Goal: Transaction & Acquisition: Subscribe to service/newsletter

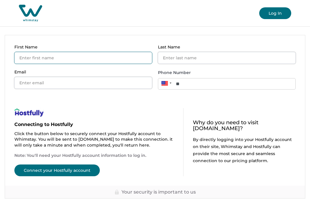
click at [121, 58] on input "First Name" at bounding box center [83, 58] width 138 height 12
type input "Teddy"
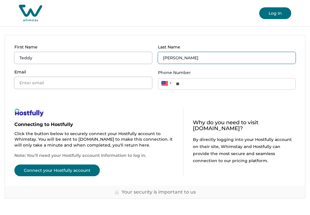
type input "McEntire"
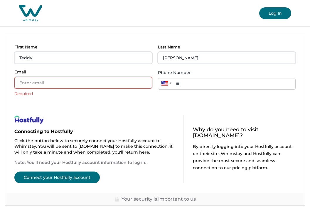
click at [268, 19] on button "Log In" at bounding box center [276, 13] width 32 height 12
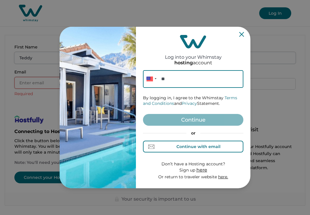
click at [189, 146] on div "Continue with email" at bounding box center [199, 146] width 44 height 5
click at [194, 80] on input at bounding box center [193, 79] width 101 height 18
paste input "Mgmt@vemglobal.biz"
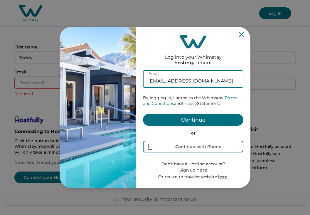
type input "Mgmt@vemglobal.biz"
click at [189, 114] on form "Mgmt@vemglobal.biz Email By logging in, I agree to the Whimstay Terms and Condi…" at bounding box center [193, 125] width 101 height 110
click at [189, 120] on button "Continue" at bounding box center [193, 120] width 101 height 12
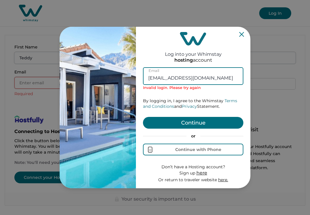
click at [243, 30] on div "Log into your Whimstay hosting account Mgmt@vemglobal.biz Email Invalid login. …" at bounding box center [193, 107] width 101 height 157
click at [242, 34] on icon "Close" at bounding box center [242, 34] width 5 height 5
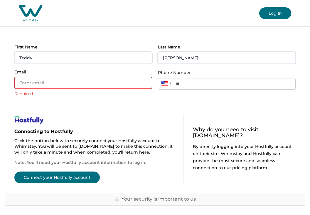
click at [83, 83] on input "Email" at bounding box center [83, 83] width 138 height 12
paste input "[EMAIL_ADDRESS][DOMAIN_NAME]"
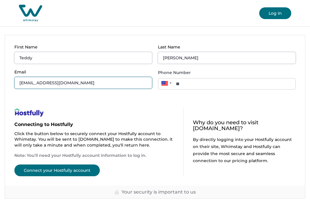
type input "[EMAIL_ADDRESS][DOMAIN_NAME]"
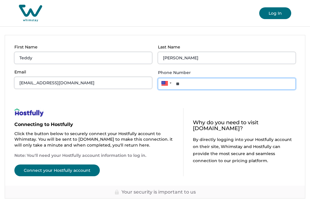
click at [192, 83] on input "**" at bounding box center [227, 83] width 138 height 11
type input "**********"
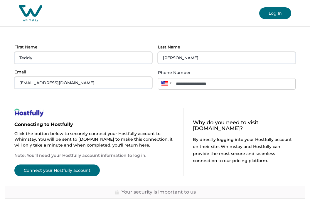
click at [94, 170] on button "Connect your Hostfully account" at bounding box center [57, 171] width 86 height 12
type input "**"
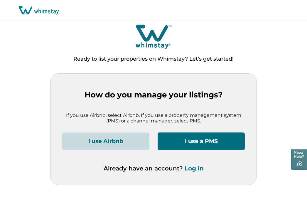
click at [190, 142] on button "I use a PMS" at bounding box center [201, 141] width 87 height 18
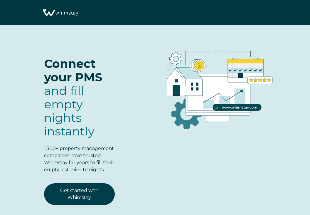
select select "US"
select select "Standard"
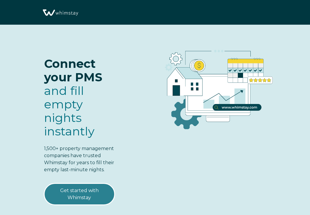
click at [103, 198] on link "Get started with Whimstay" at bounding box center [79, 194] width 71 height 22
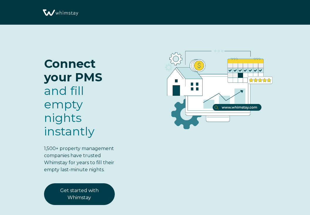
select select "US"
select select "Standard"
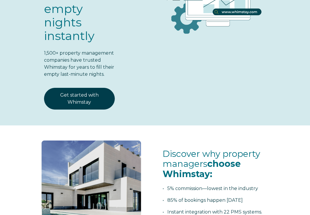
scroll to position [142, 0]
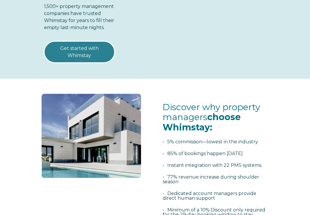
click at [100, 58] on link "Get started with Whimstay" at bounding box center [79, 52] width 71 height 22
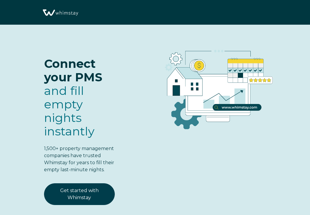
select select "US"
select select "Standard"
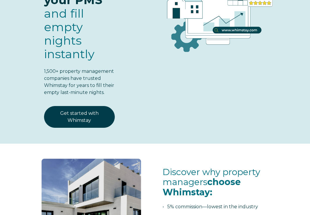
scroll to position [112, 0]
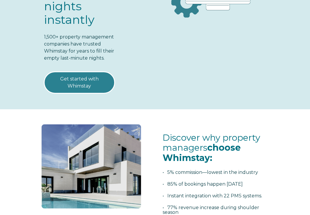
click at [101, 87] on link "Get started with Whimstay" at bounding box center [79, 83] width 71 height 22
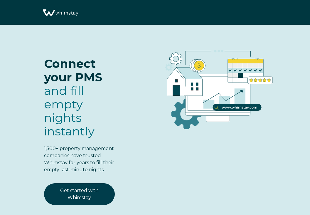
select select "US"
select select "Standard"
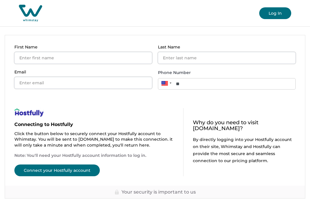
click at [272, 14] on button "Log In" at bounding box center [276, 13] width 32 height 12
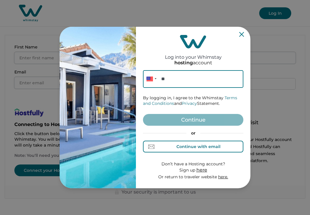
click at [198, 149] on div "Continue with email" at bounding box center [199, 146] width 44 height 5
click at [195, 173] on p "Sign up here" at bounding box center [193, 170] width 70 height 6
click at [190, 82] on input at bounding box center [193, 79] width 101 height 18
paste input "[EMAIL_ADDRESS][DOMAIN_NAME]"
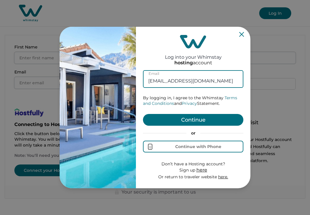
type input "[EMAIL_ADDRESS][DOMAIN_NAME]"
click at [184, 116] on button "Continue" at bounding box center [193, 120] width 101 height 12
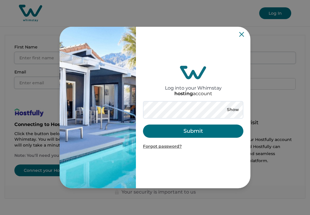
click at [197, 130] on button "Submit" at bounding box center [193, 131] width 101 height 13
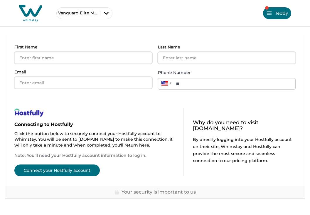
click at [88, 171] on button "Connect your Hostfully account" at bounding box center [57, 171] width 86 height 12
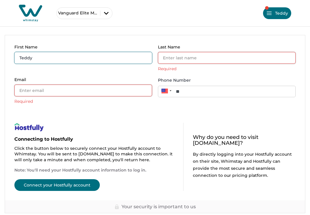
type input "Teddy"
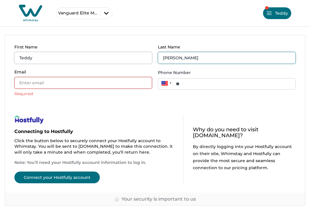
type input "[PERSON_NAME]"
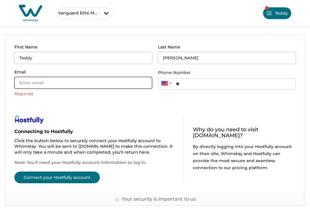
paste input "Livelaughlove25"
type input "Livelaughlove25"
paste input "[EMAIL_ADDRESS][DOMAIN_NAME]"
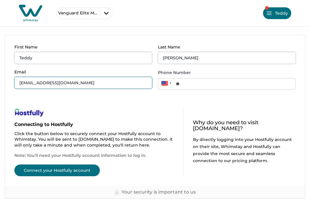
type input "[EMAIL_ADDRESS][DOMAIN_NAME]"
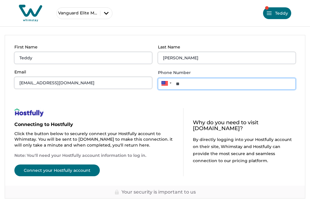
click at [210, 86] on input "**" at bounding box center [227, 83] width 138 height 11
type input "**********"
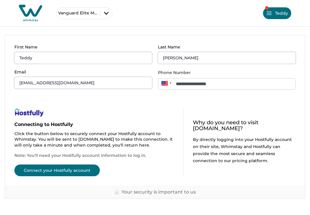
click at [83, 166] on button "Connect your Hostfully account" at bounding box center [57, 171] width 86 height 12
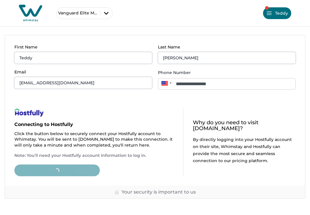
type input "**"
